Goal: Task Accomplishment & Management: Manage account settings

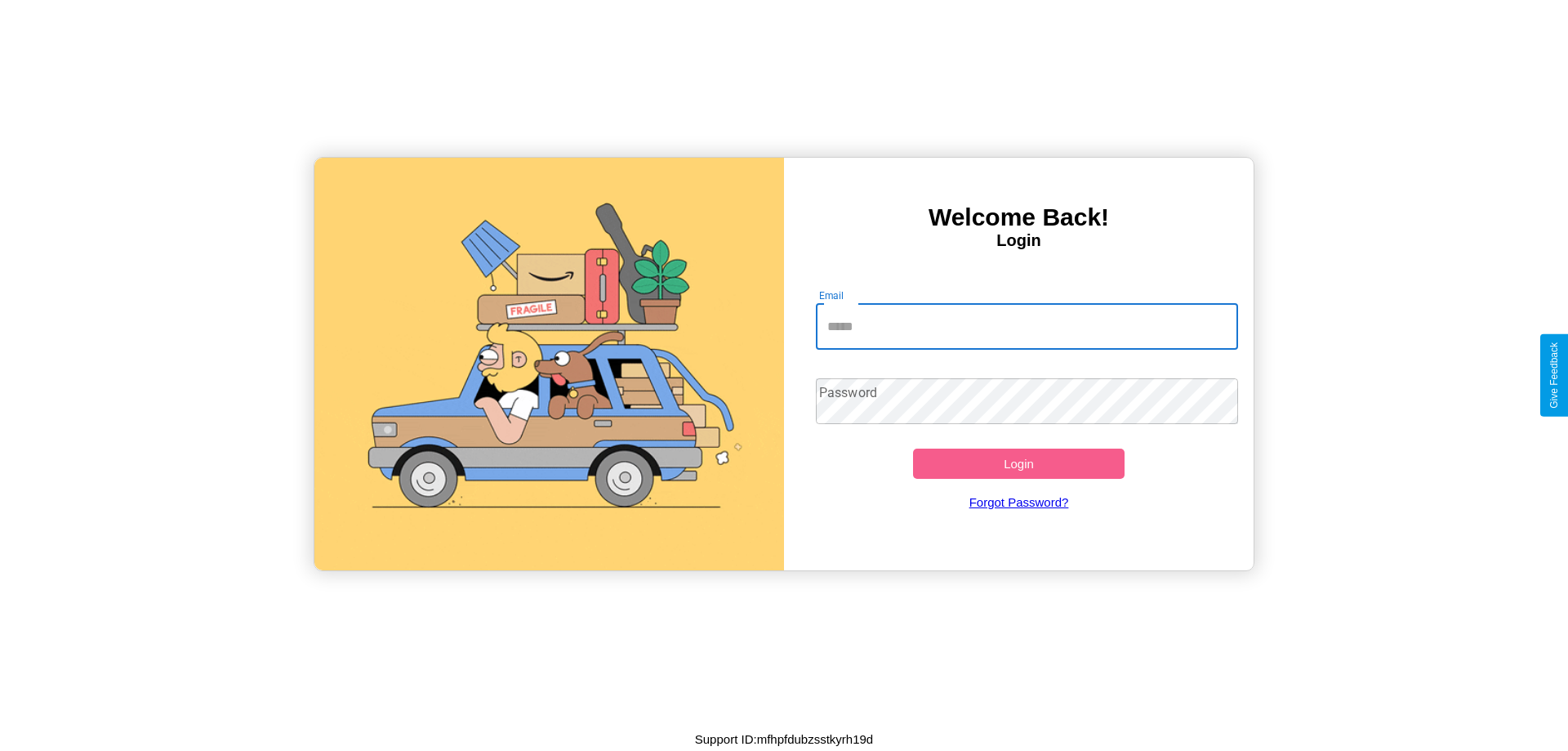
click at [1027, 326] on input "Email" at bounding box center [1028, 327] width 423 height 46
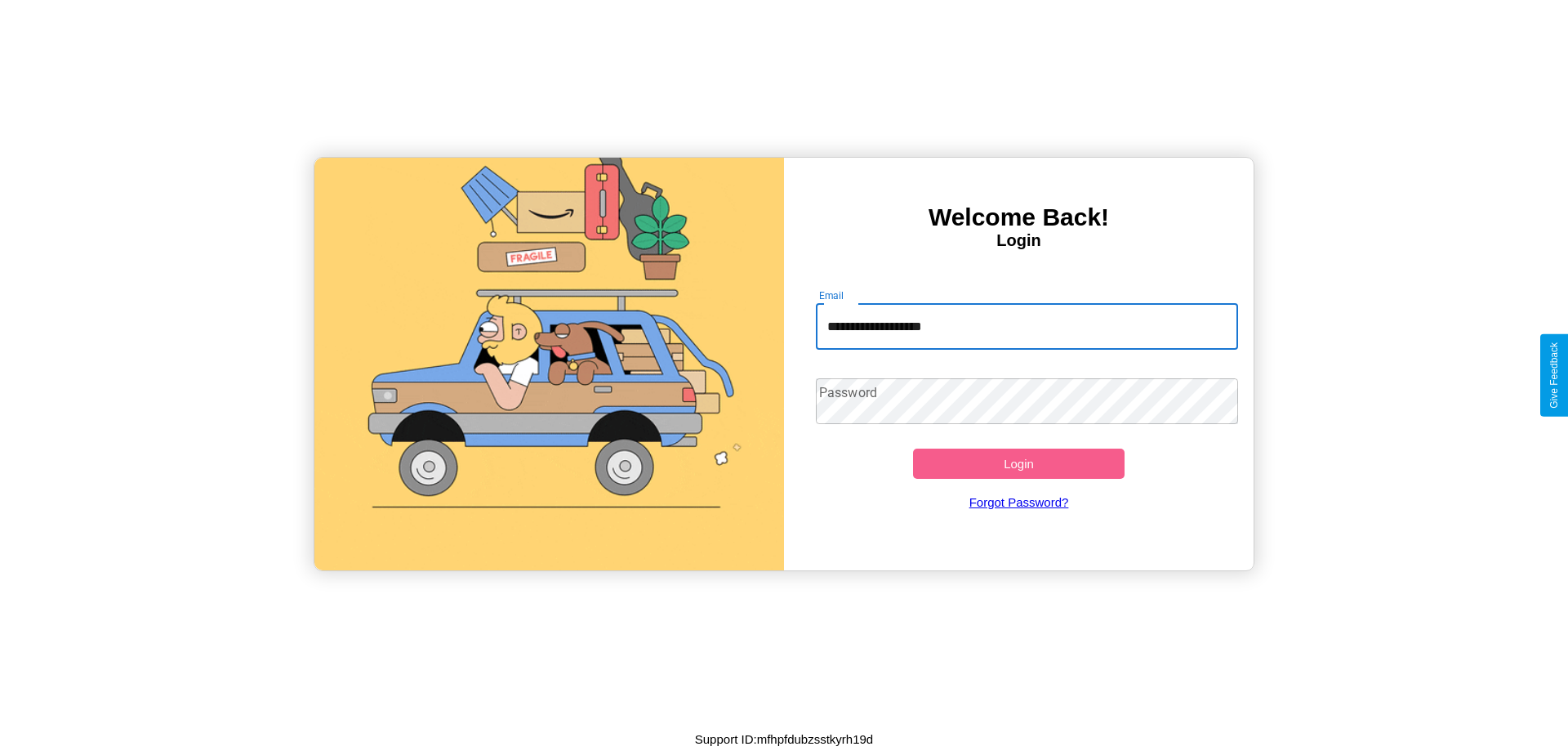
type input "**********"
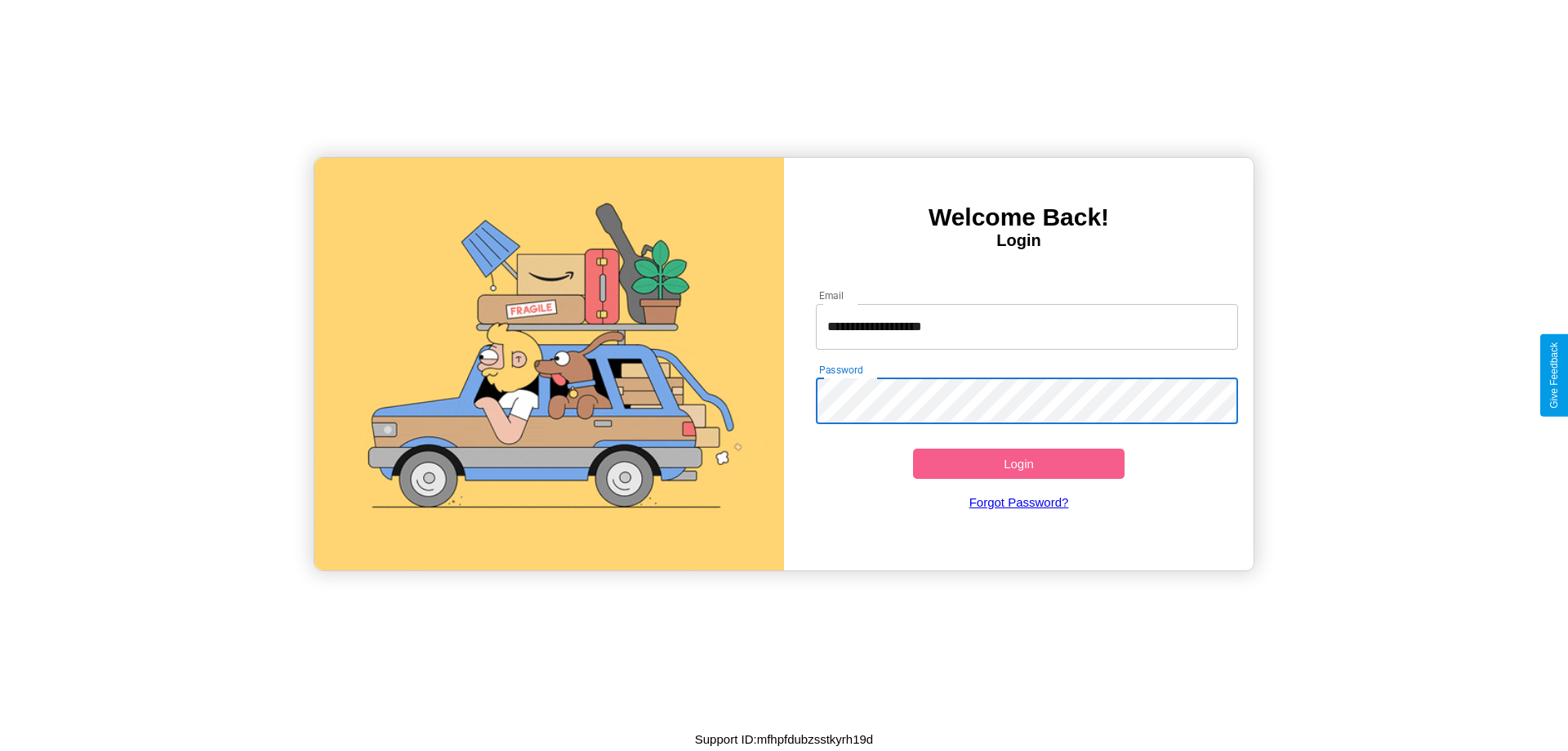
click at [1019, 463] on button "Login" at bounding box center [1019, 464] width 212 height 30
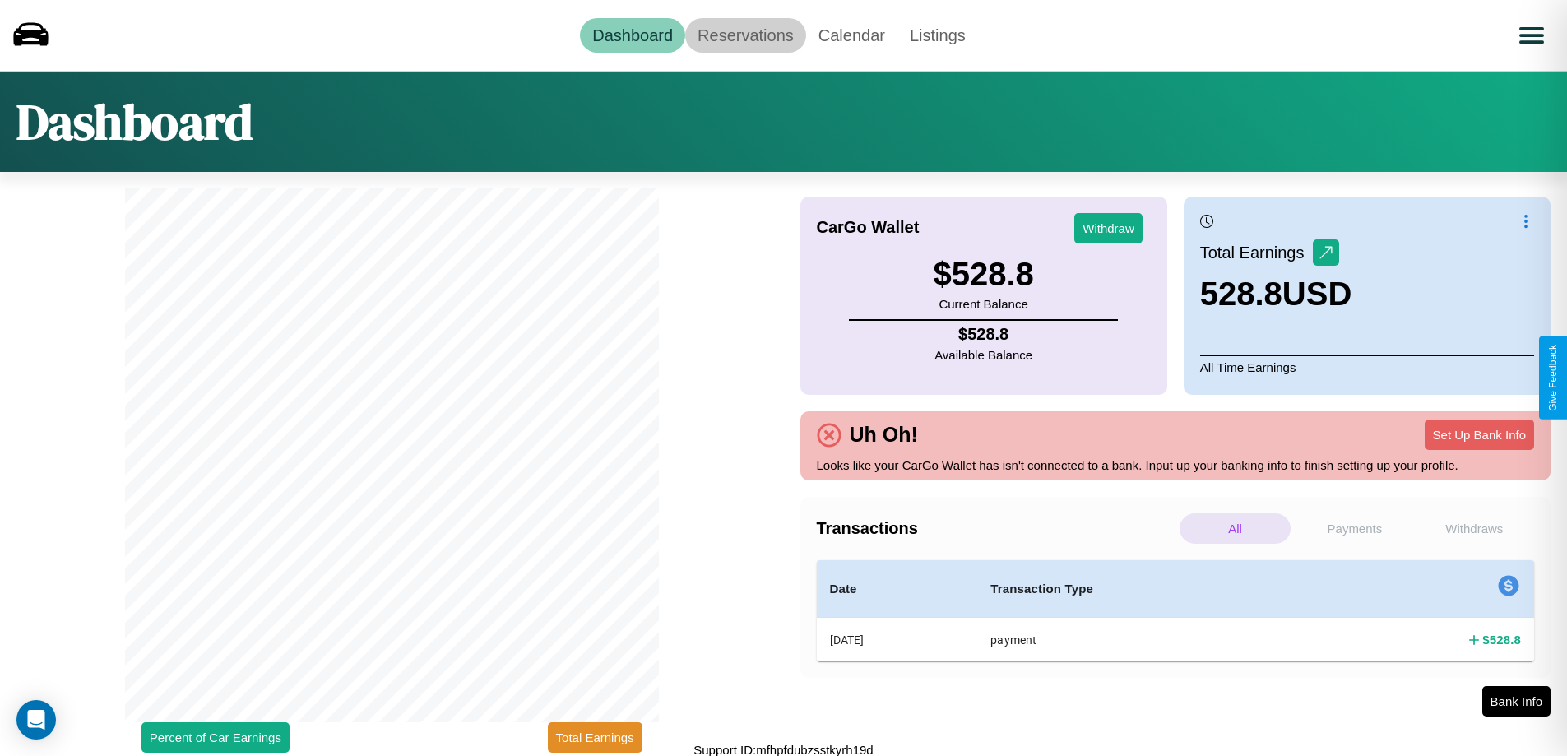
click at [745, 35] on link "Reservations" at bounding box center [745, 35] width 121 height 35
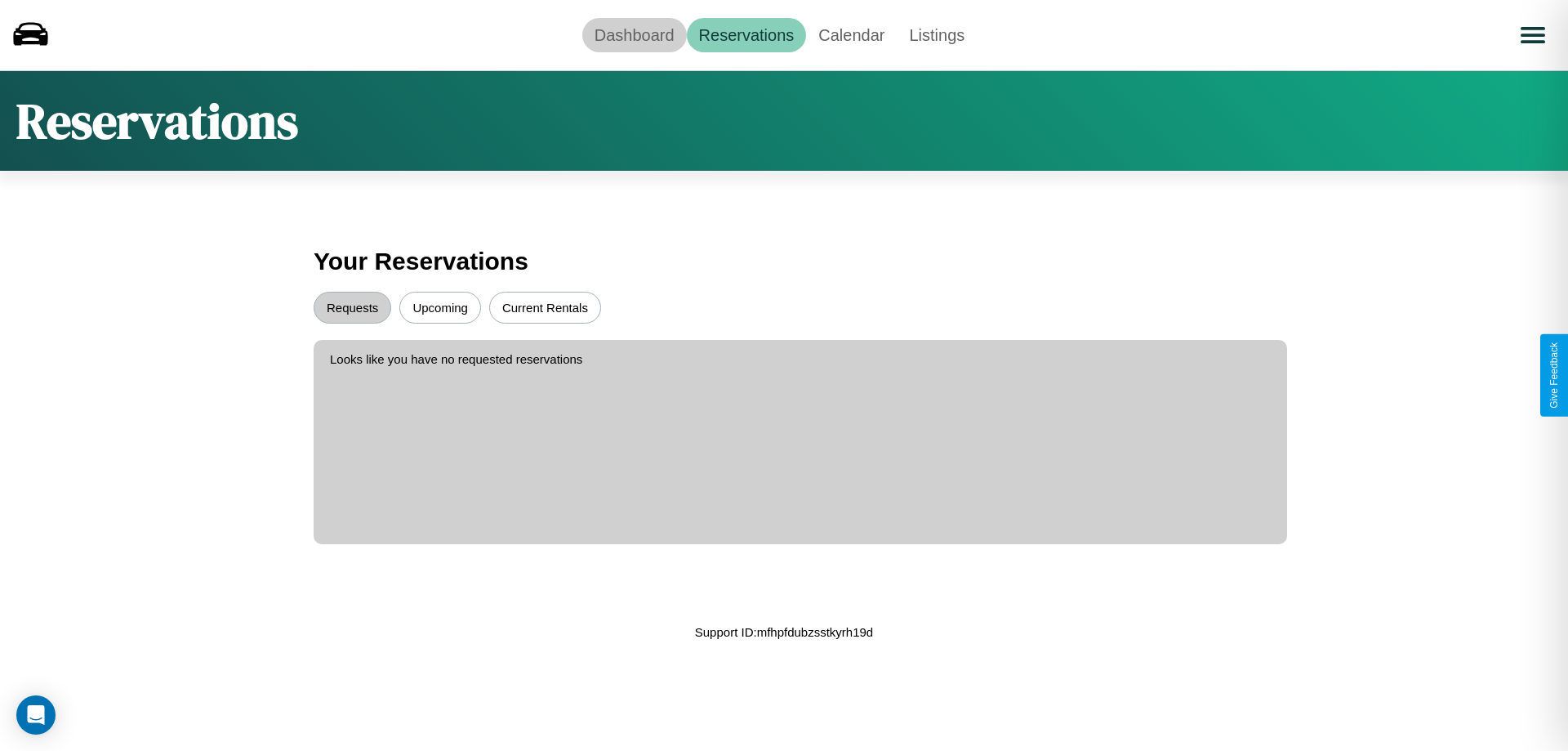
click at [634, 35] on link "Dashboard" at bounding box center [634, 35] width 104 height 35
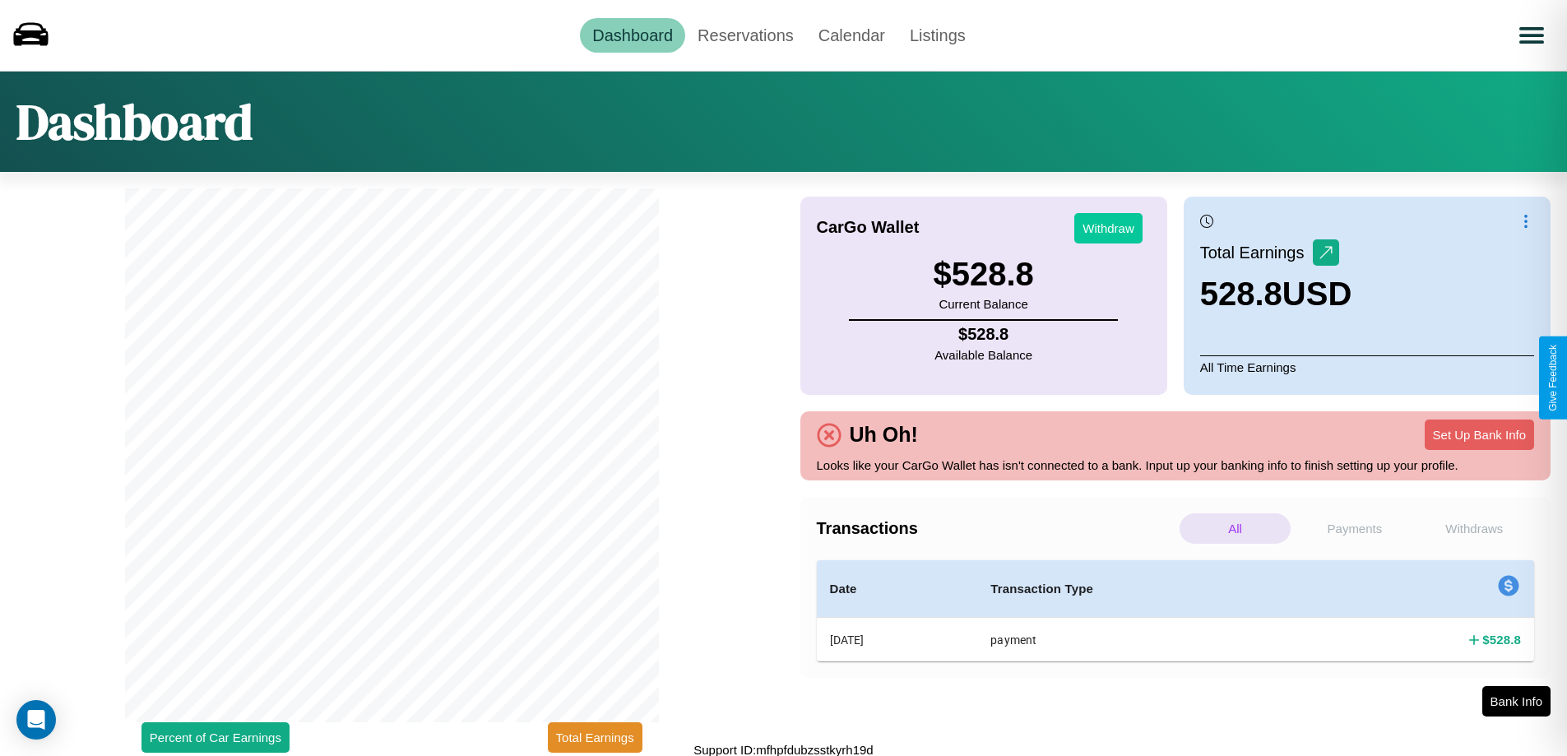
click at [1108, 228] on button "Withdraw" at bounding box center [1108, 228] width 68 height 30
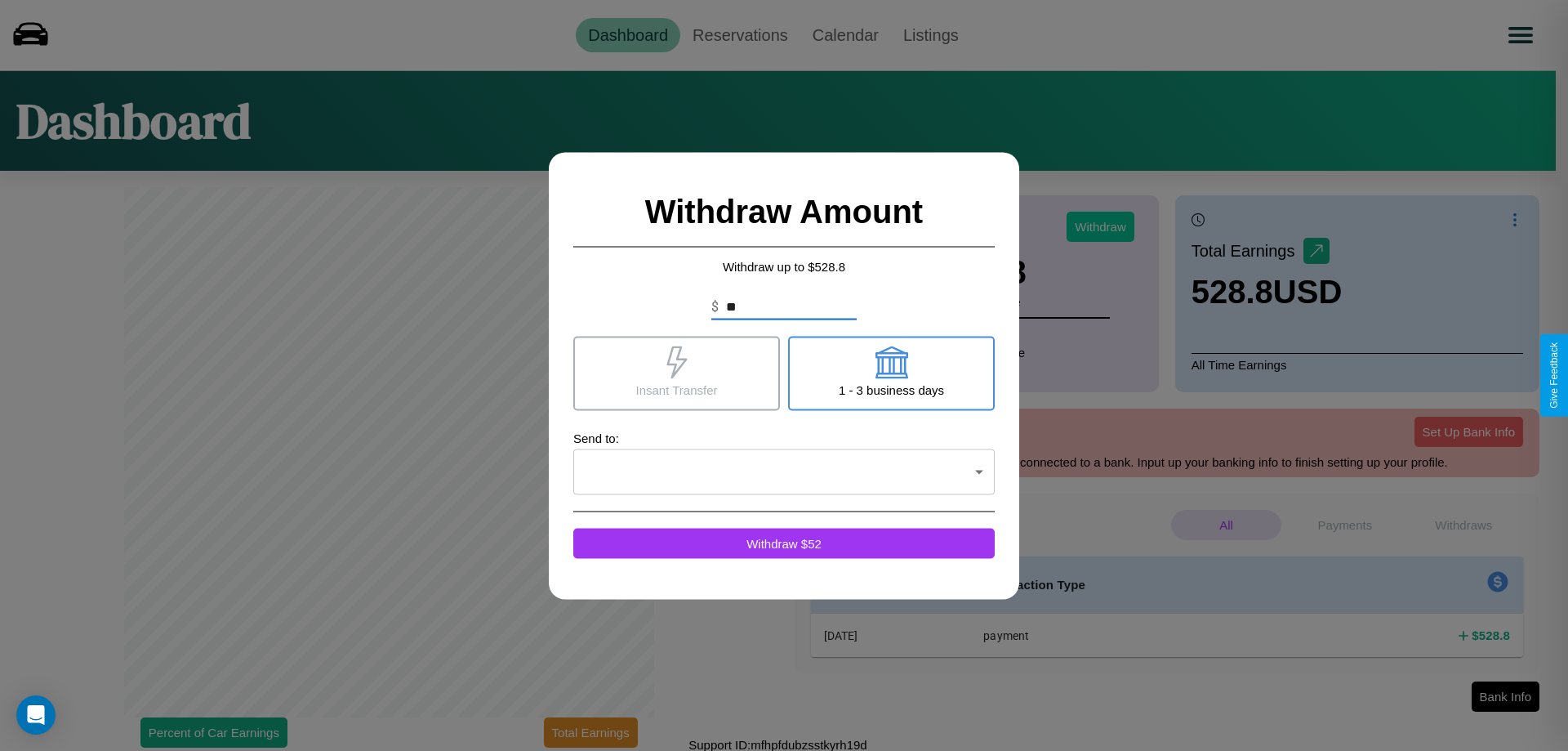
type input "*"
type input "**"
click at [676, 373] on icon at bounding box center [676, 362] width 21 height 33
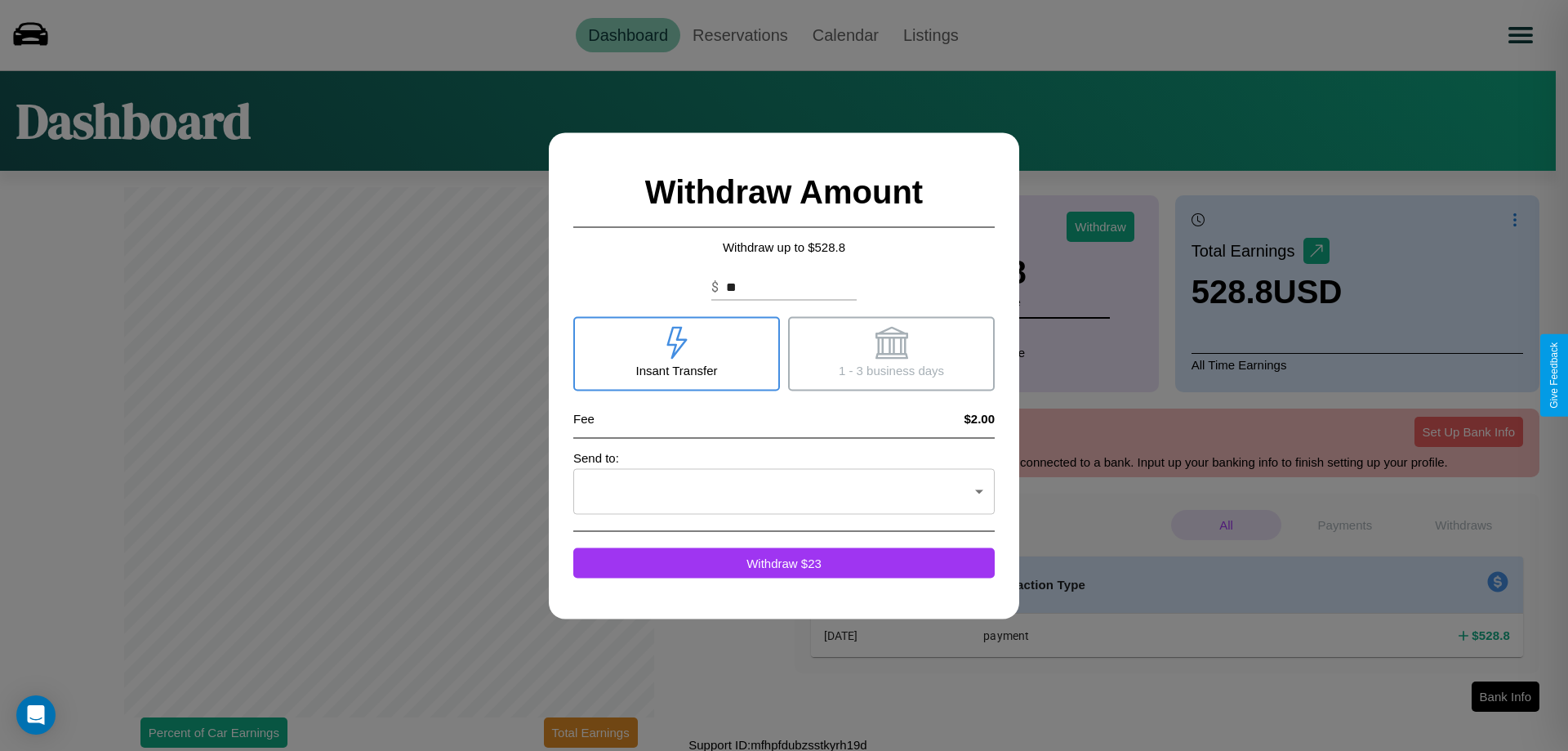
click at [891, 353] on icon at bounding box center [891, 342] width 33 height 33
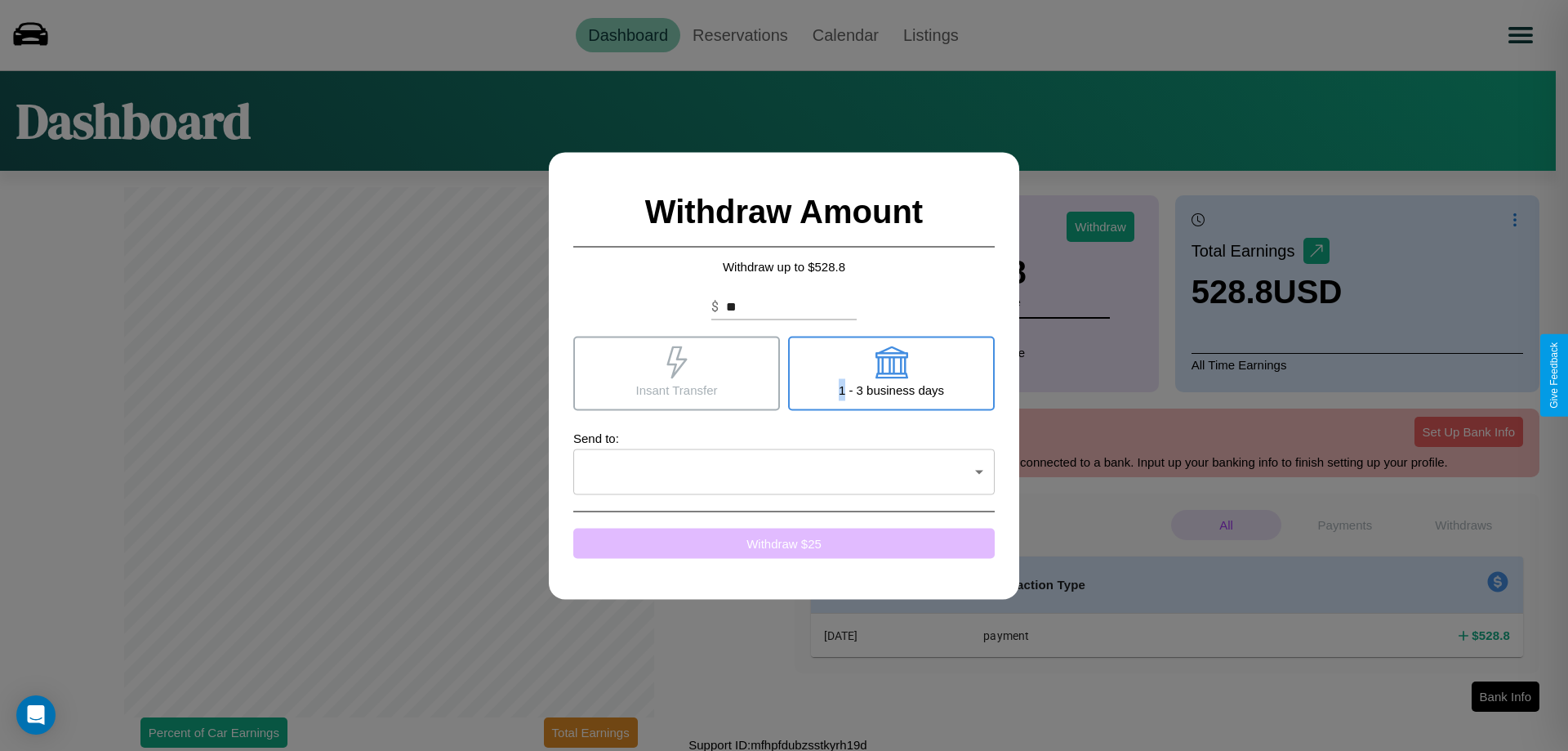
click at [784, 542] on button "Withdraw $ 25" at bounding box center [784, 542] width 421 height 30
